Goal: Task Accomplishment & Management: Manage account settings

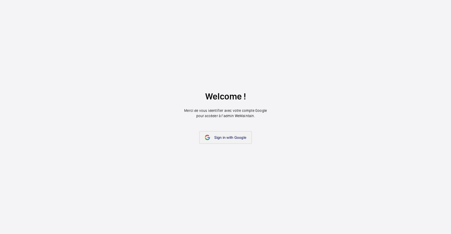
click at [234, 135] on link "Sign in with Google" at bounding box center [225, 137] width 53 height 13
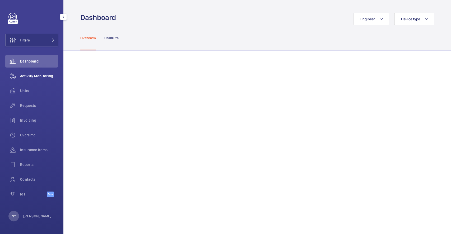
click at [16, 76] on wm-front-icon-button at bounding box center [12, 76] width 15 height 13
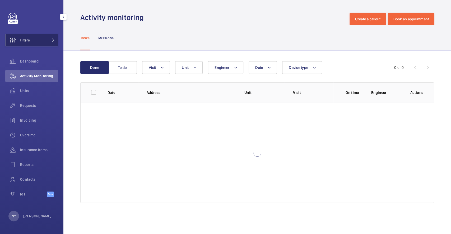
click at [32, 45] on button "Filters" at bounding box center [31, 40] width 53 height 13
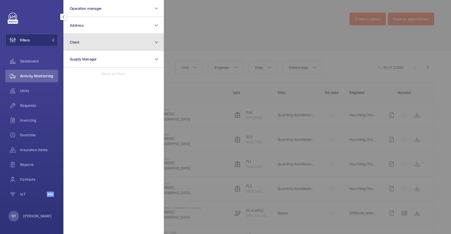
click at [101, 45] on button "Client" at bounding box center [113, 42] width 100 height 17
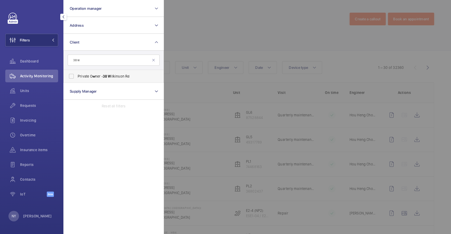
type input "38 w"
click at [100, 79] on span "Private O w ner - 38 W ilkinson Rd" at bounding box center [114, 76] width 73 height 5
click at [77, 79] on input "Private O w ner - 38 W ilkinson Rd" at bounding box center [71, 76] width 11 height 11
checkbox input "true"
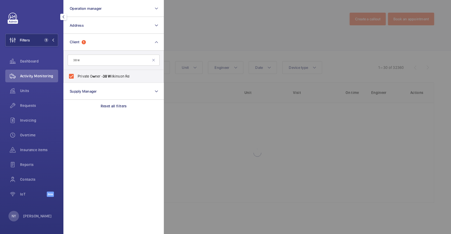
click at [191, 32] on div at bounding box center [389, 117] width 451 height 234
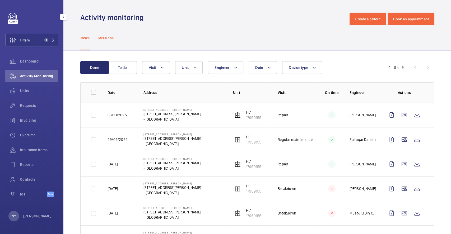
click at [102, 41] on div "Missions" at bounding box center [106, 37] width 16 height 25
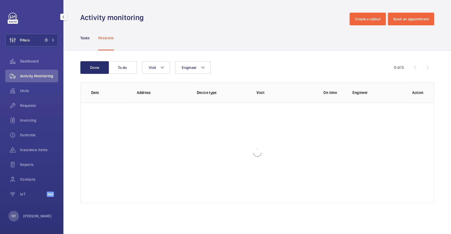
click at [154, 79] on wm-front-table "Done To do Engineer Visit 0 of 0 Date Address Device type Visit On time Enginee…" at bounding box center [256, 132] width 353 height 142
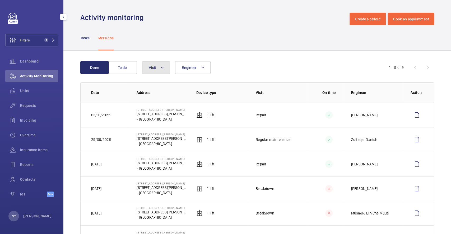
click at [154, 67] on span "Visit" at bounding box center [152, 67] width 7 height 4
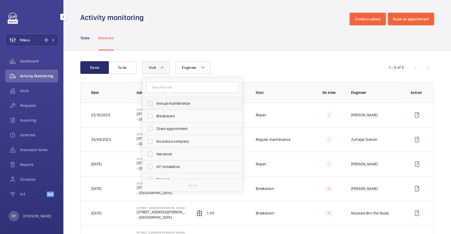
click at [169, 105] on span "Annual maintenance" at bounding box center [192, 103] width 73 height 5
click at [155, 105] on input "Annual maintenance" at bounding box center [150, 103] width 11 height 11
checkbox input "true"
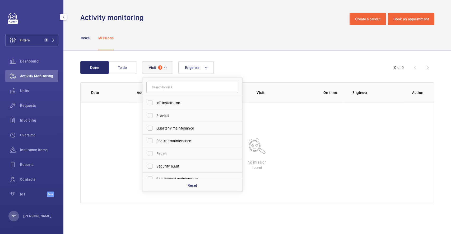
scroll to position [83, 0]
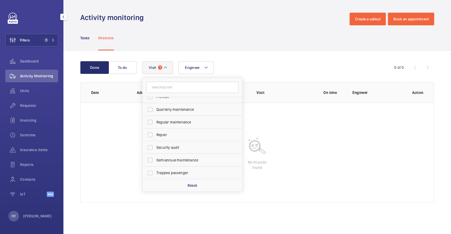
click at [181, 110] on span "Quarterly maintenance" at bounding box center [192, 109] width 73 height 5
click at [155, 110] on input "Quarterly maintenance" at bounding box center [150, 109] width 11 height 11
checkbox input "true"
click at [178, 124] on span "Regular maintenance" at bounding box center [192, 122] width 73 height 5
click at [155, 124] on input "Regular maintenance" at bounding box center [150, 122] width 11 height 11
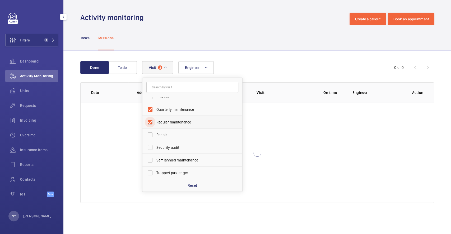
checkbox input "true"
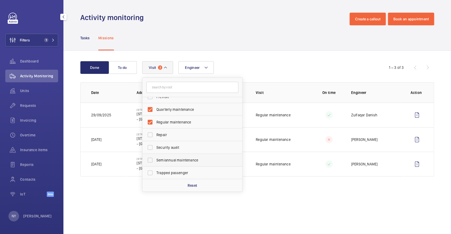
click at [174, 160] on span "Semiannual maintenance" at bounding box center [192, 160] width 73 height 5
click at [155, 160] on input "Semiannual maintenance" at bounding box center [150, 160] width 11 height 11
checkbox input "true"
click at [178, 26] on div "Tasks Missions" at bounding box center [256, 37] width 353 height 25
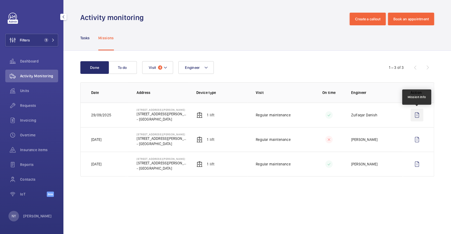
click at [420, 114] on wm-front-icon-button at bounding box center [416, 115] width 13 height 13
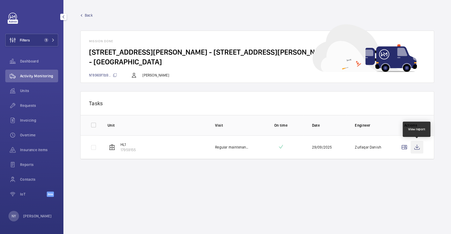
click at [416, 148] on wm-front-icon-button at bounding box center [416, 147] width 13 height 13
click at [25, 214] on p "Ngay Yin" at bounding box center [37, 216] width 29 height 5
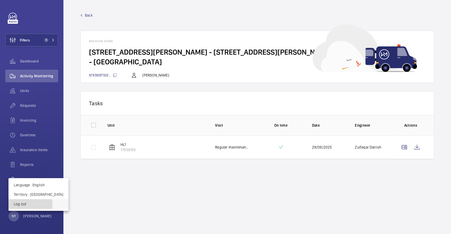
click at [27, 205] on p "Log out" at bounding box center [38, 203] width 49 height 5
